Goal: Transaction & Acquisition: Purchase product/service

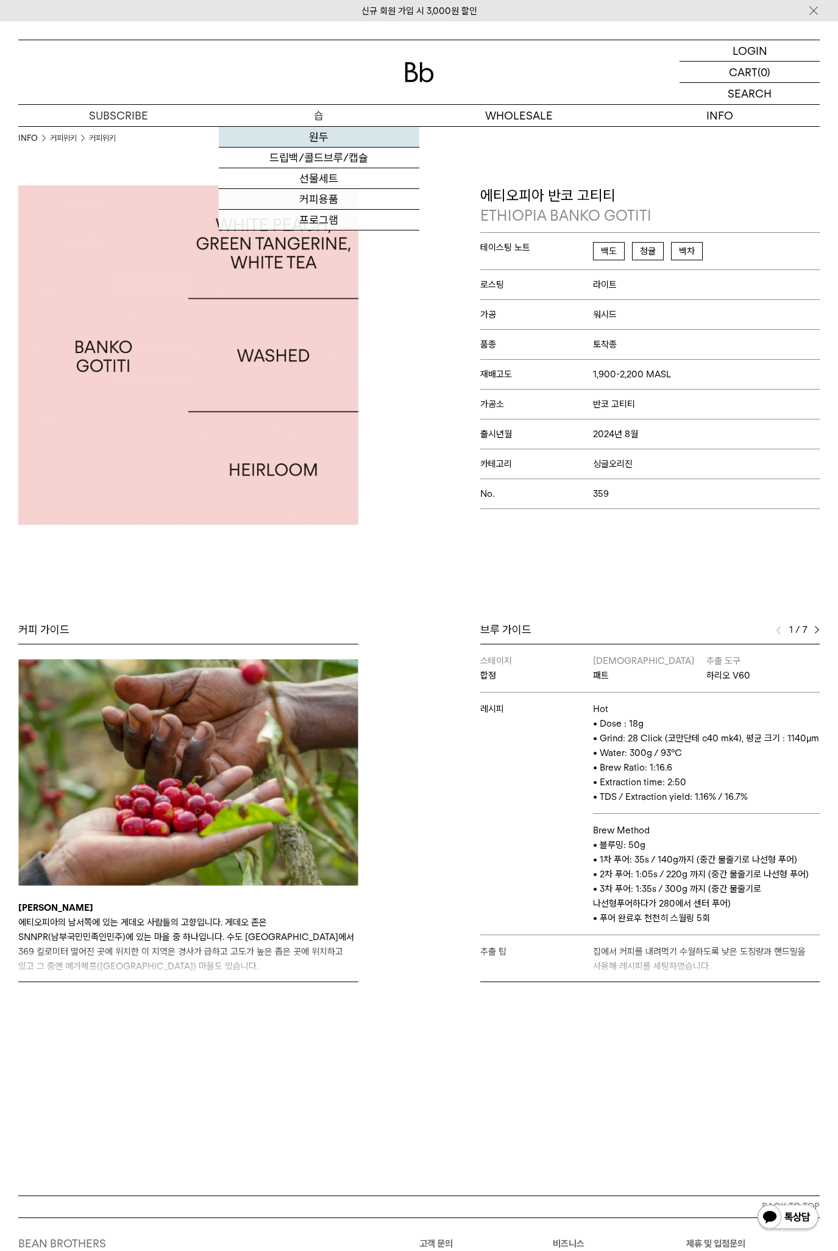
click at [318, 136] on link "원두" at bounding box center [319, 137] width 201 height 21
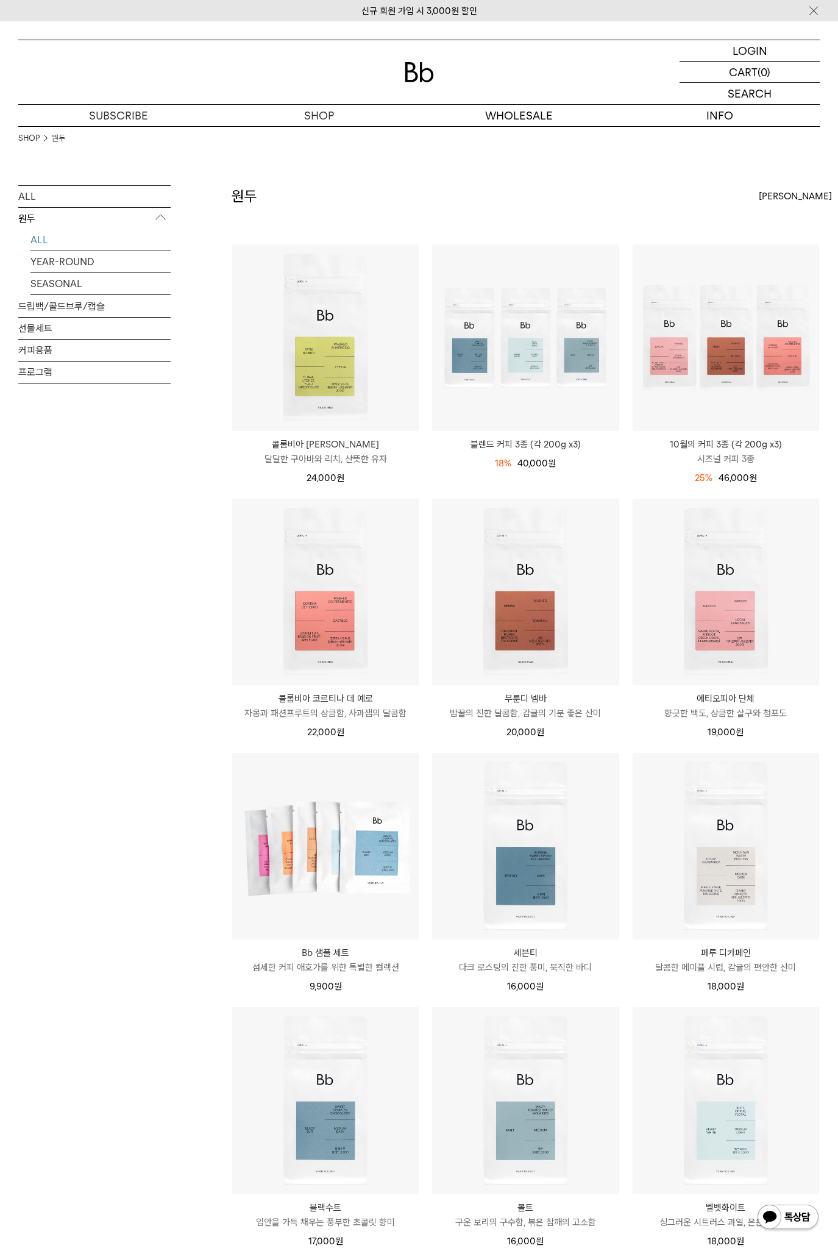
click at [43, 234] on link "ALL" at bounding box center [100, 239] width 140 height 21
click at [81, 262] on link "YEAR-ROUND" at bounding box center [100, 261] width 140 height 21
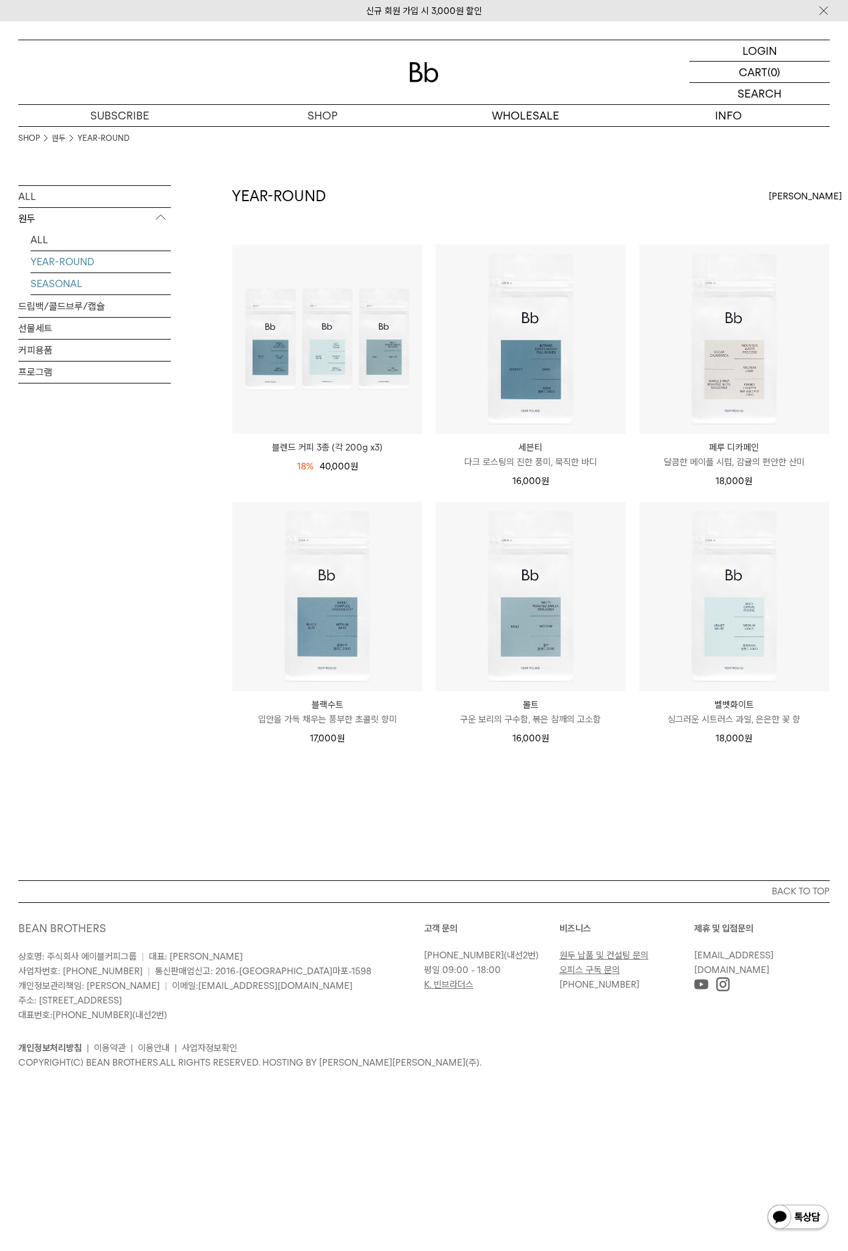
click at [68, 286] on link "SEASONAL" at bounding box center [100, 283] width 140 height 21
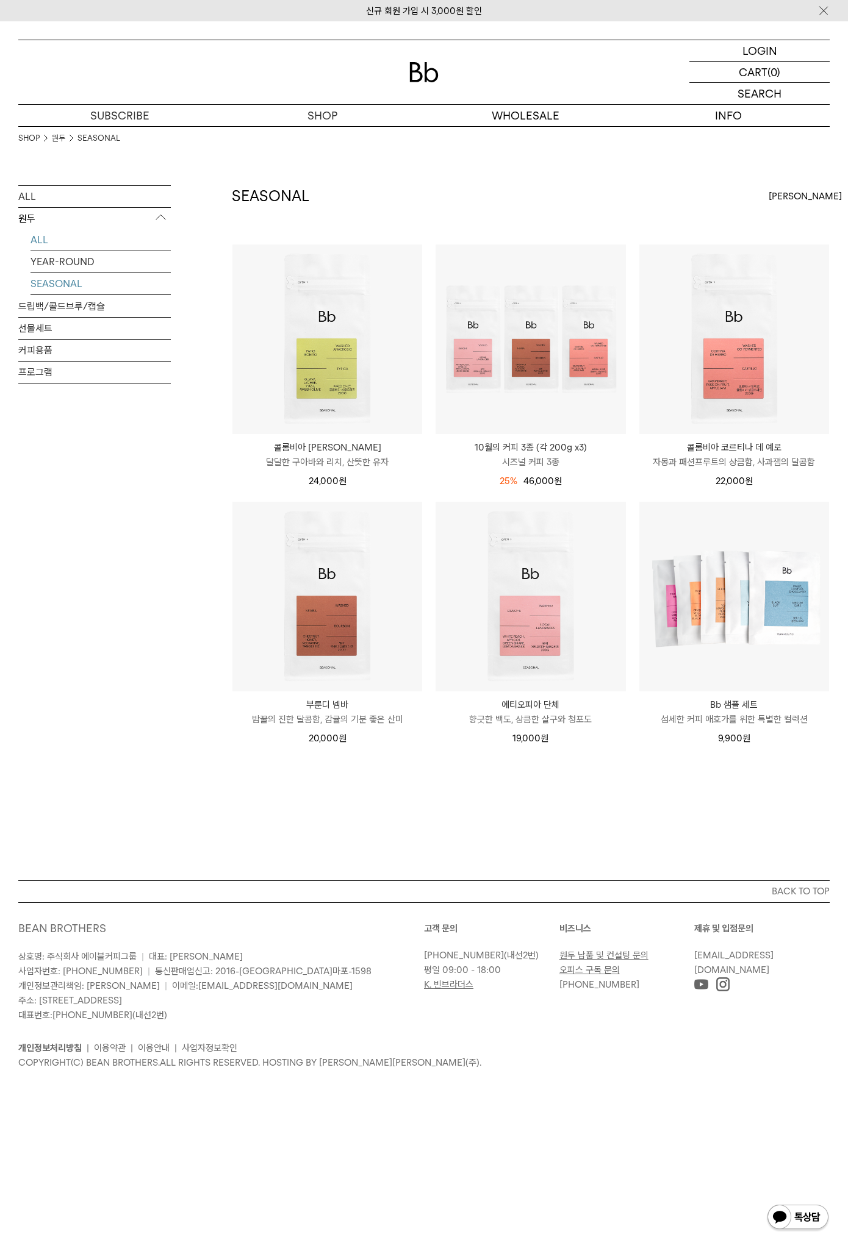
click at [44, 238] on link "ALL" at bounding box center [100, 239] width 140 height 21
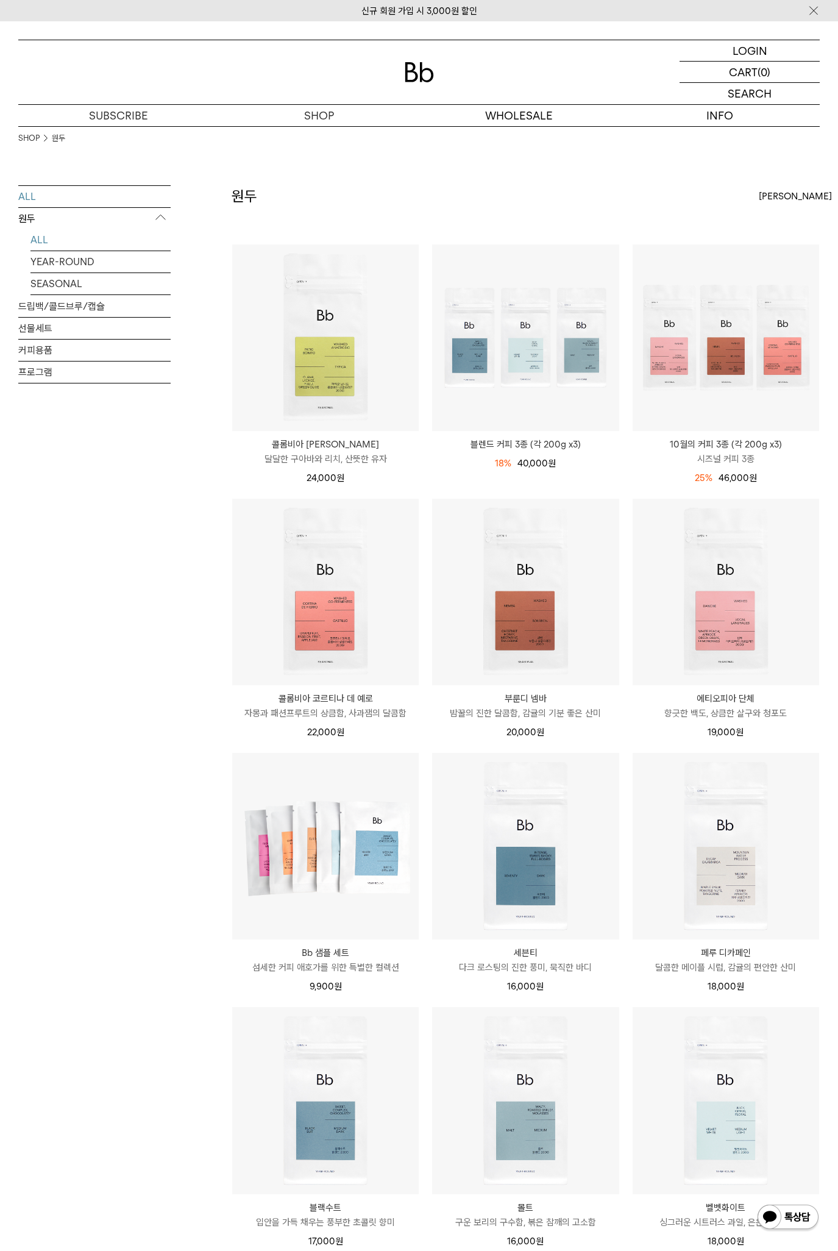
click at [31, 198] on link "ALL" at bounding box center [94, 196] width 152 height 21
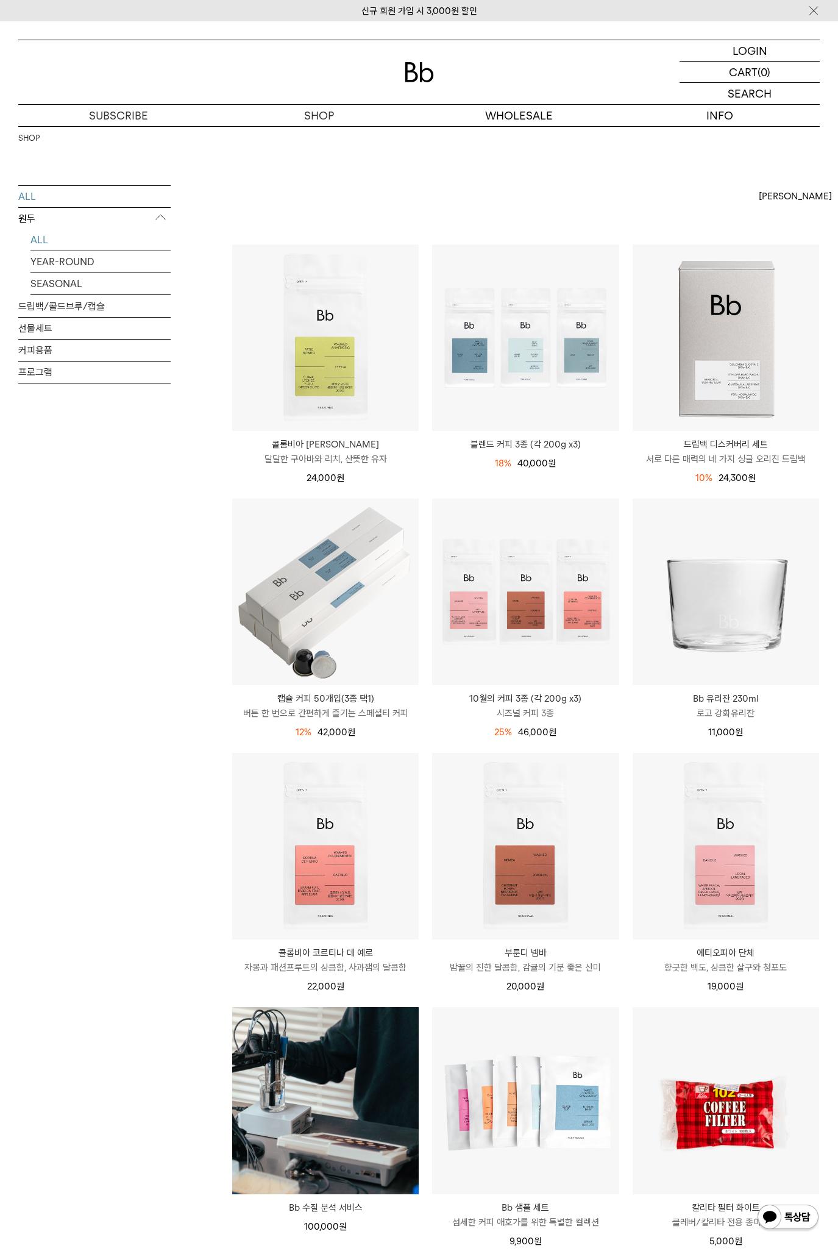
click at [47, 237] on link "ALL" at bounding box center [100, 239] width 140 height 21
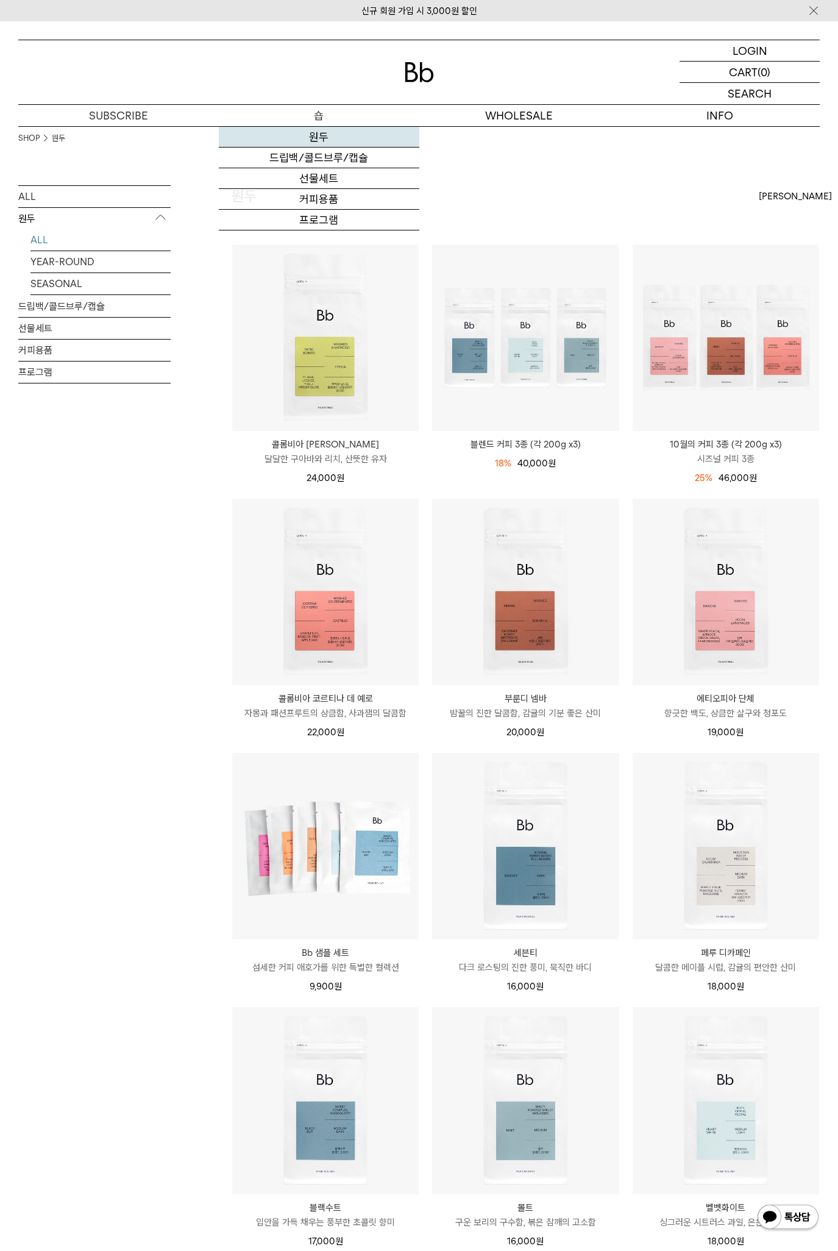
click at [316, 137] on link "원두" at bounding box center [319, 137] width 201 height 21
click at [325, 199] on link "커피용품" at bounding box center [319, 199] width 201 height 21
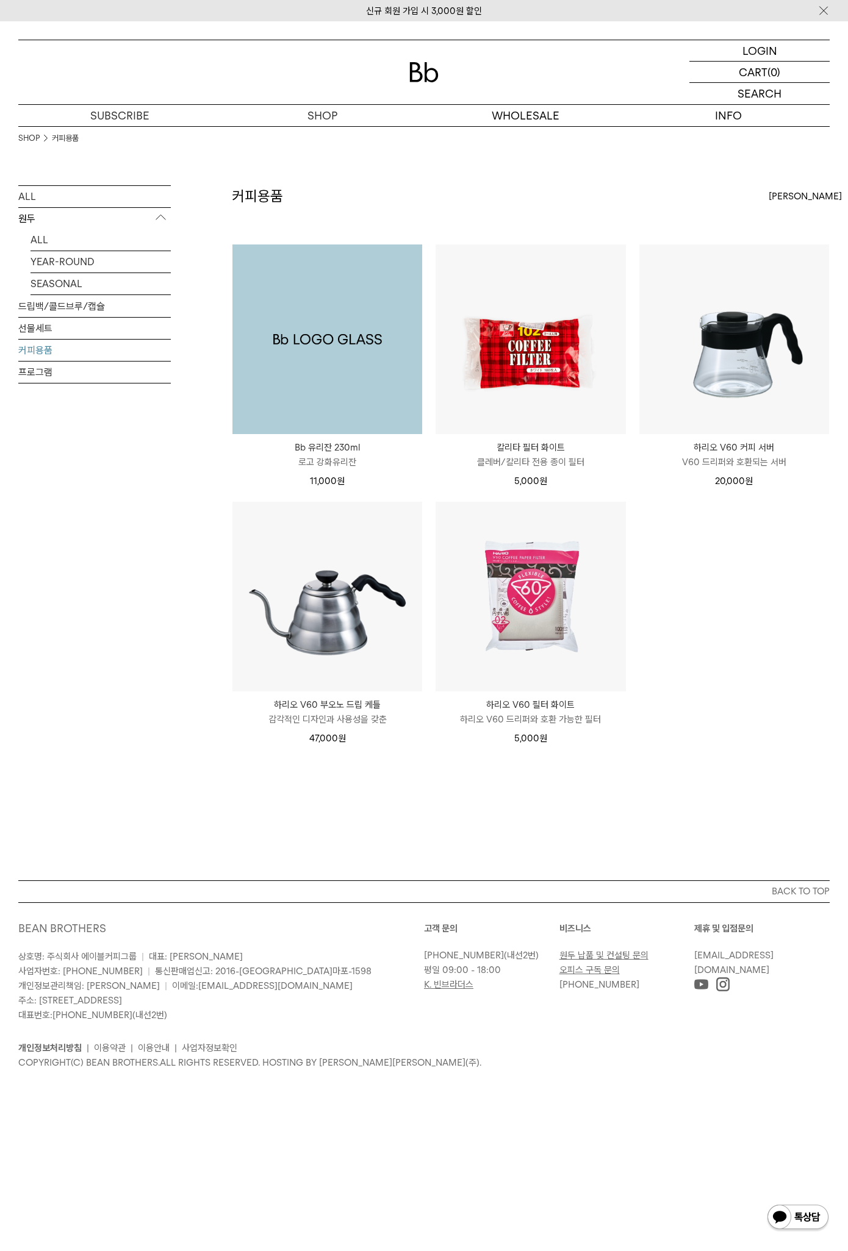
click at [405, 357] on img at bounding box center [327, 340] width 190 height 190
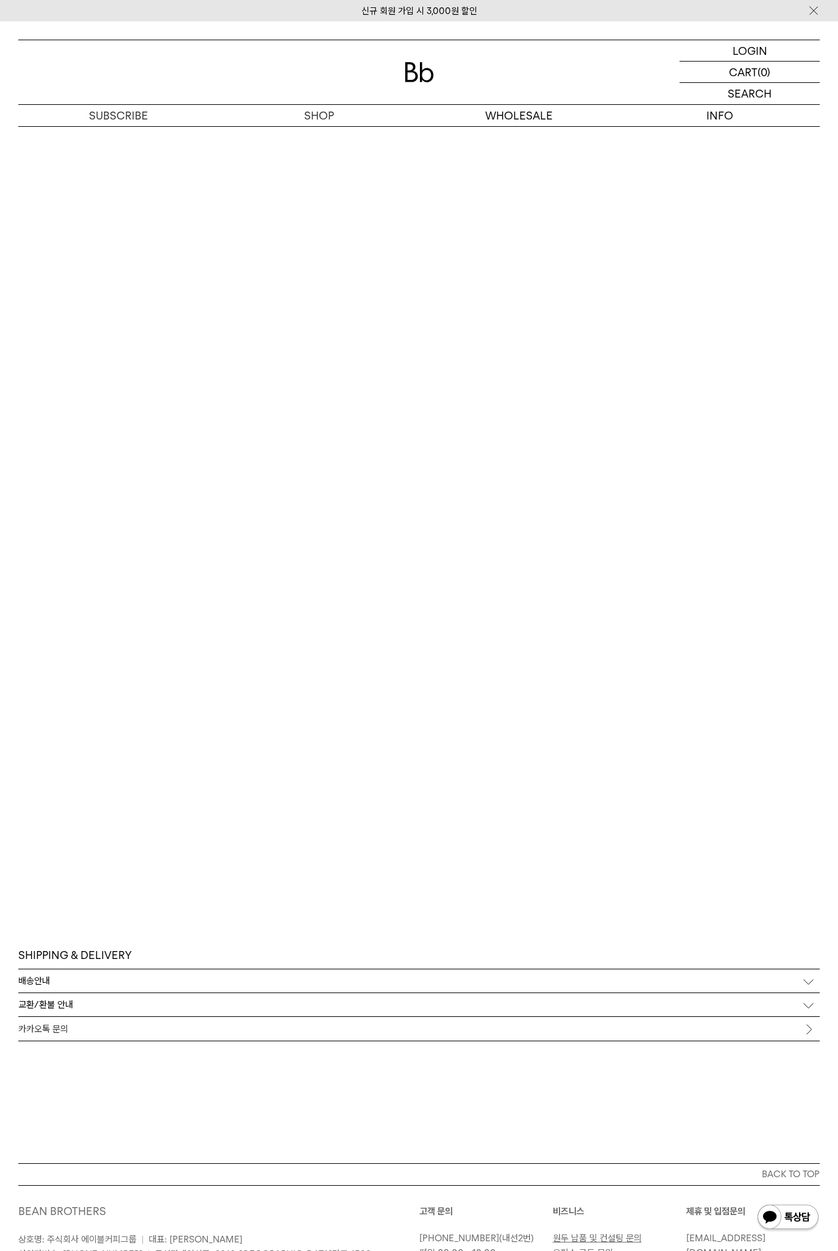
scroll to position [1219, 0]
